Goal: Answer question/provide support

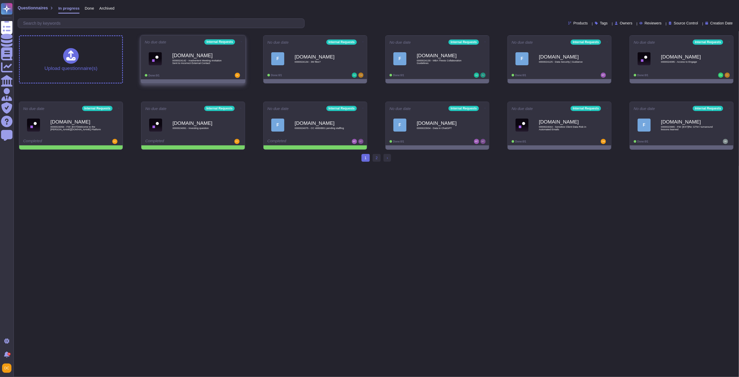
click at [216, 71] on div "[DOMAIN_NAME] 0000024142 - Inadvertent Meeting Invitation Sent to Incorrect Ext…" at bounding box center [193, 58] width 97 height 26
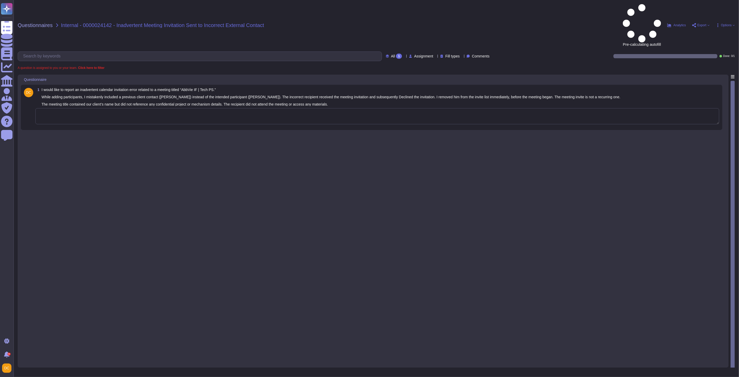
click at [112, 108] on textarea at bounding box center [377, 116] width 684 height 16
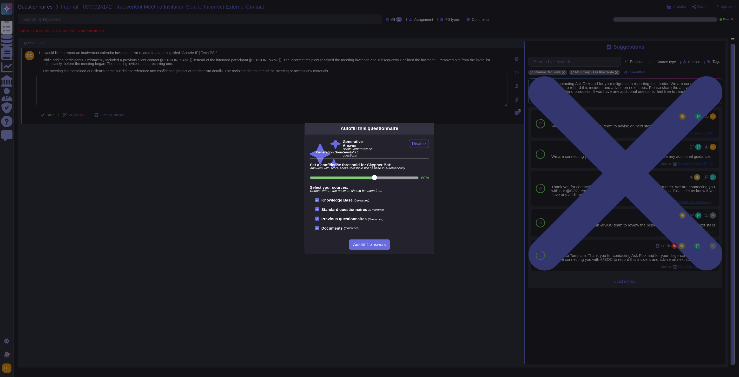
click at [618, 161] on div "Autofill this questionnaire Generative Answer Allow Generative AI to autofill 1…" at bounding box center [369, 188] width 739 height 377
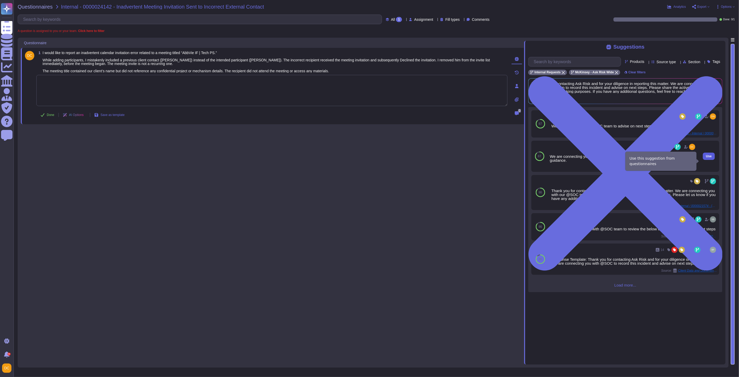
click at [629, 158] on button "Use" at bounding box center [709, 156] width 12 height 7
type textarea "We are connecting you with @SOC for transparency and to provide any additional …"
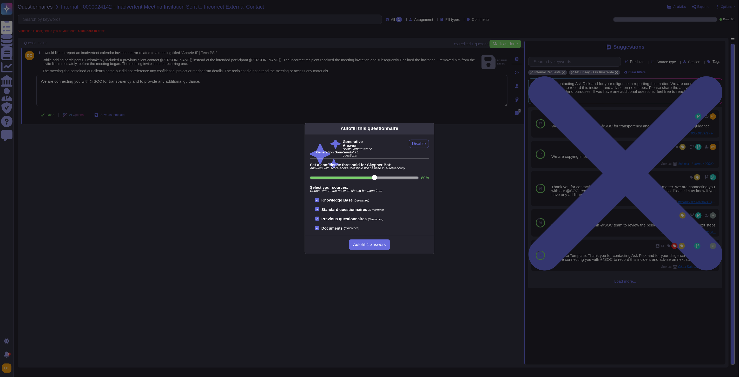
click at [272, 107] on div "Autofill this questionnaire Generative Answer Allow Generative AI to autofill 1…" at bounding box center [369, 188] width 739 height 377
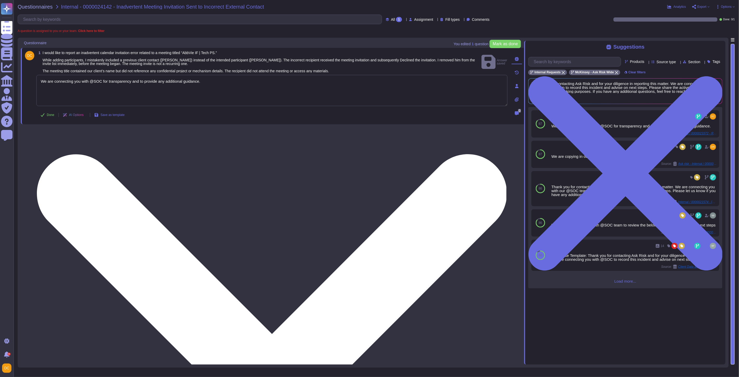
click at [131, 85] on textarea "We are connecting you with @SOC for transparency and to provide any additional …" at bounding box center [271, 90] width 471 height 31
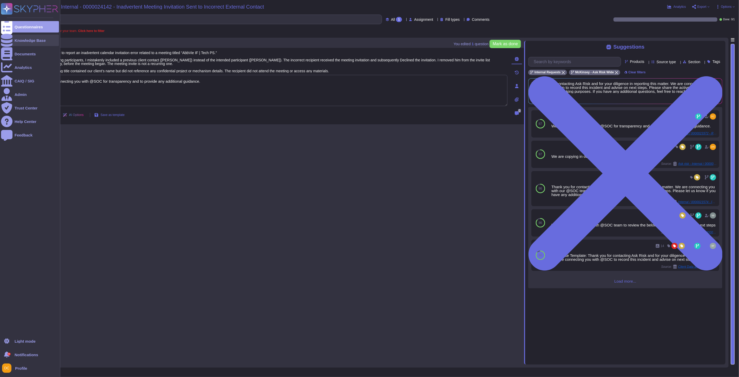
click at [8, 39] on icon at bounding box center [6, 40] width 11 height 13
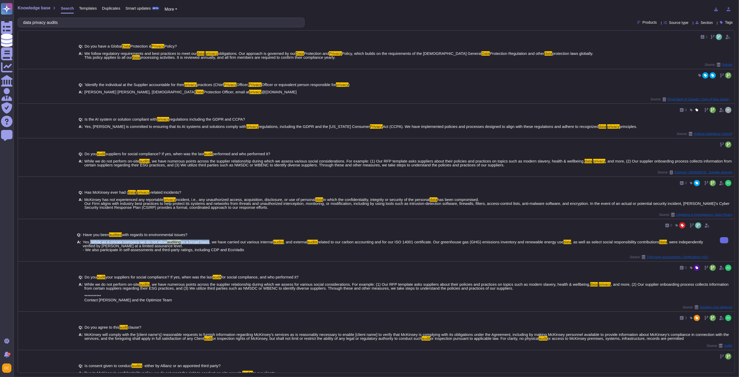
drag, startPoint x: 89, startPoint y: 241, endPoint x: 209, endPoint y: 242, distance: 120.0
click at [209, 242] on span "Yes. While as a private company we do not allow auditing on a broad basis, we h…" at bounding box center [397, 246] width 629 height 12
click at [112, 245] on span ", were independently verified by [PERSON_NAME] at a limited assurance level. - …" at bounding box center [393, 246] width 620 height 12
click at [100, 243] on span ", were independently verified by [PERSON_NAME] at a limited assurance level. - …" at bounding box center [393, 246] width 620 height 12
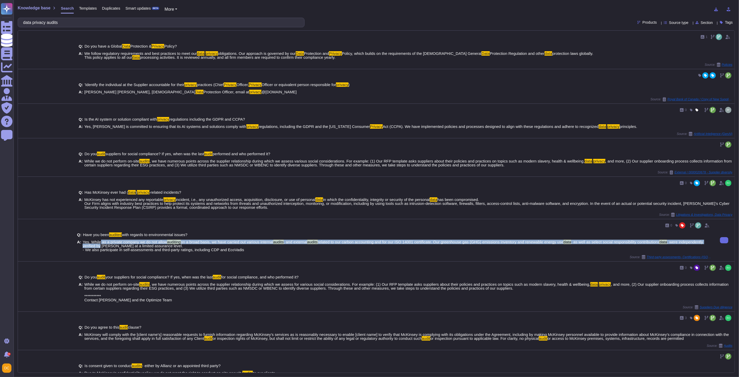
click at [99, 242] on span "Yes. While as a private company we do not allow" at bounding box center [125, 242] width 84 height 4
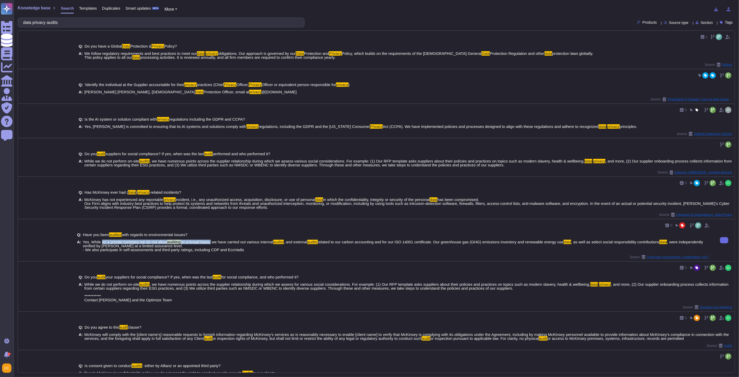
drag, startPoint x: 100, startPoint y: 242, endPoint x: 209, endPoint y: 244, distance: 109.2
click at [209, 244] on span "Yes. While as a private company we do not allow auditing on a broad basis, we h…" at bounding box center [397, 246] width 629 height 12
copy span "as a private company we do not allow auditing on a broad basis"
click at [54, 22] on input "data privacy audits" at bounding box center [160, 22] width 279 height 9
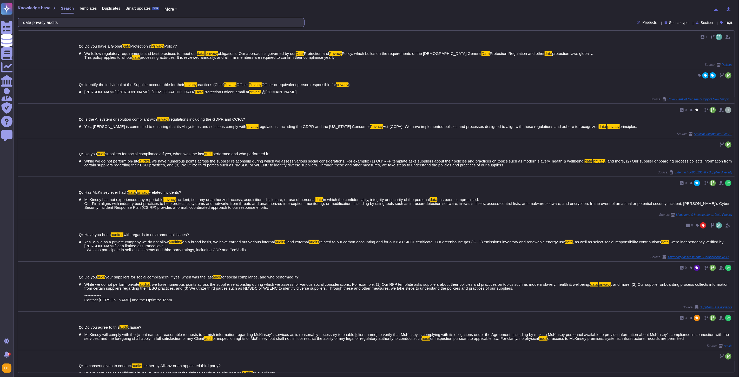
click at [54, 22] on input "data privacy audits" at bounding box center [160, 22] width 279 height 9
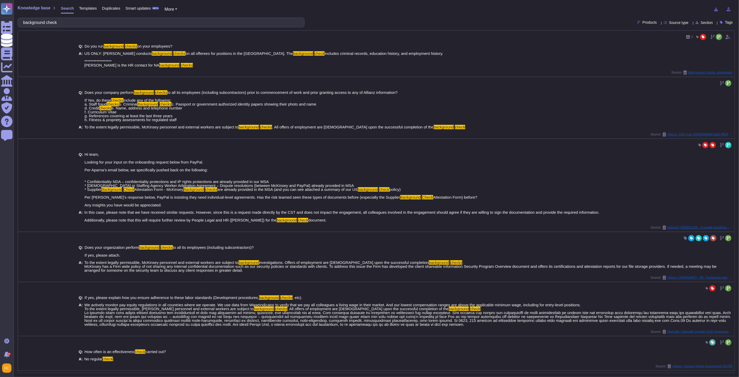
type input "background check"
